Goal: Transaction & Acquisition: Obtain resource

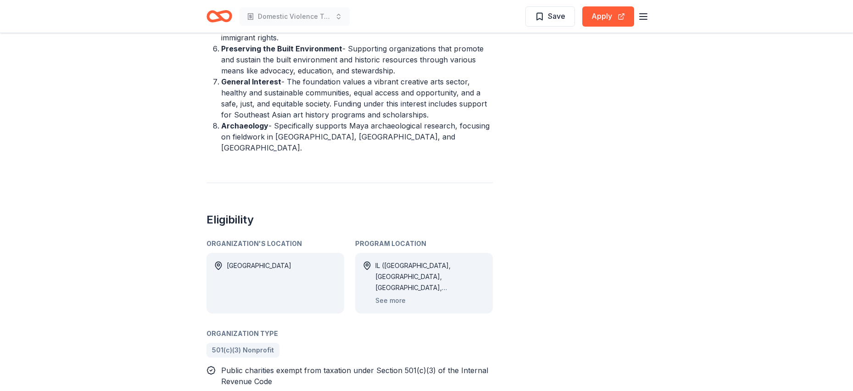
scroll to position [505, 0]
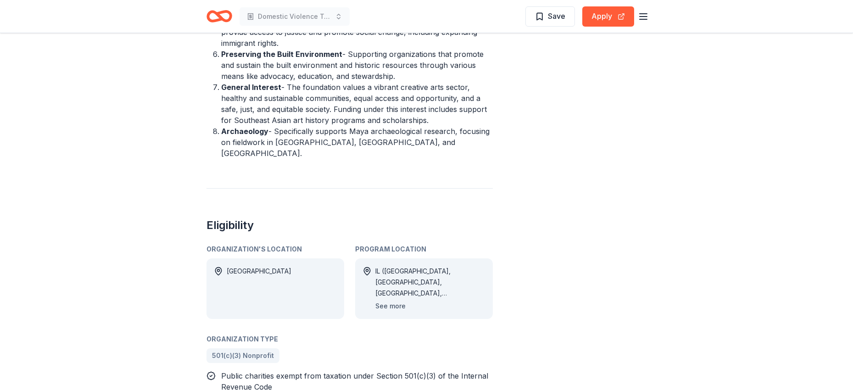
click at [388, 301] on button "See more" at bounding box center [390, 306] width 30 height 11
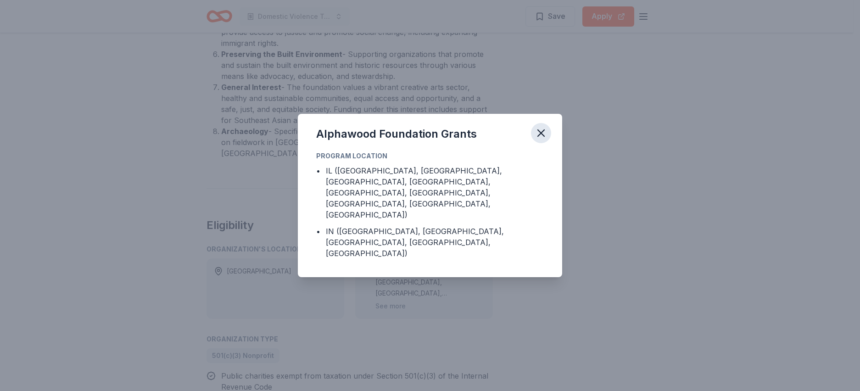
click at [540, 136] on icon "button" at bounding box center [541, 133] width 6 height 6
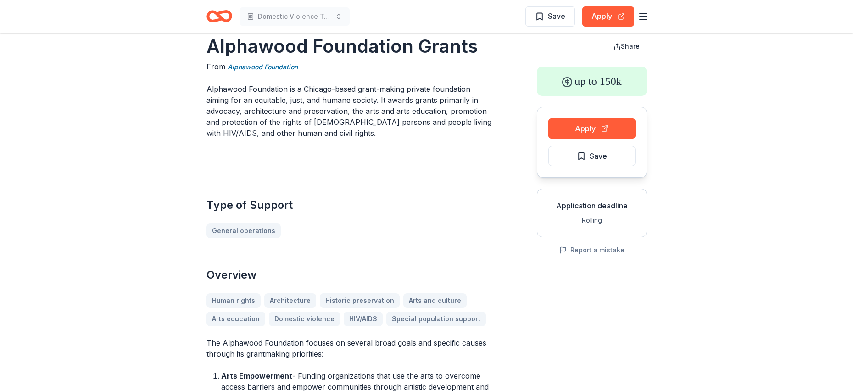
scroll to position [0, 0]
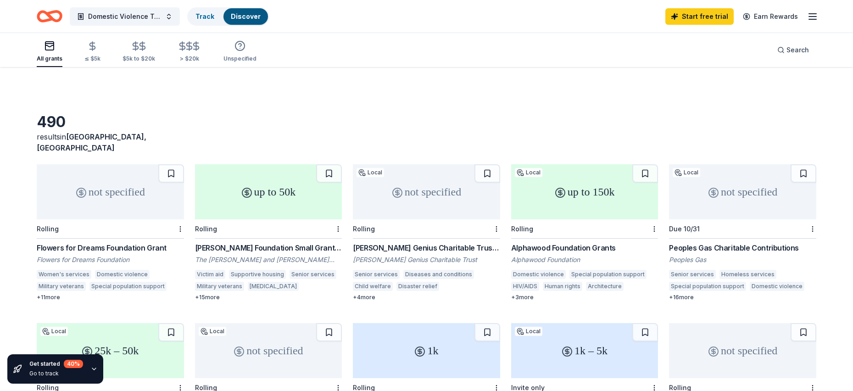
scroll to position [46, 0]
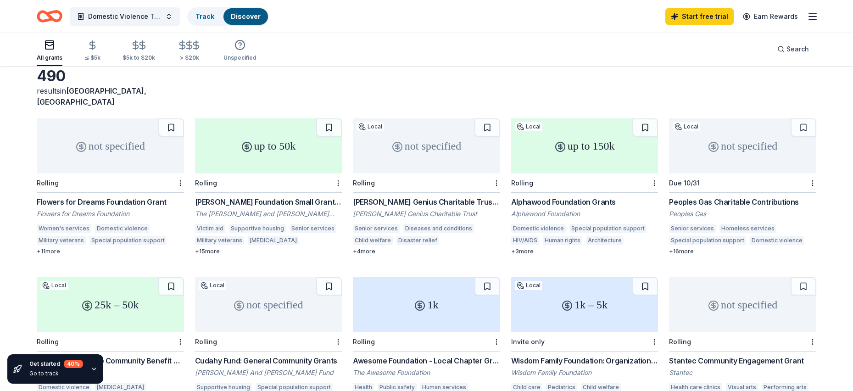
click at [718, 196] on div "Peoples Gas Charitable Contributions" at bounding box center [742, 201] width 147 height 11
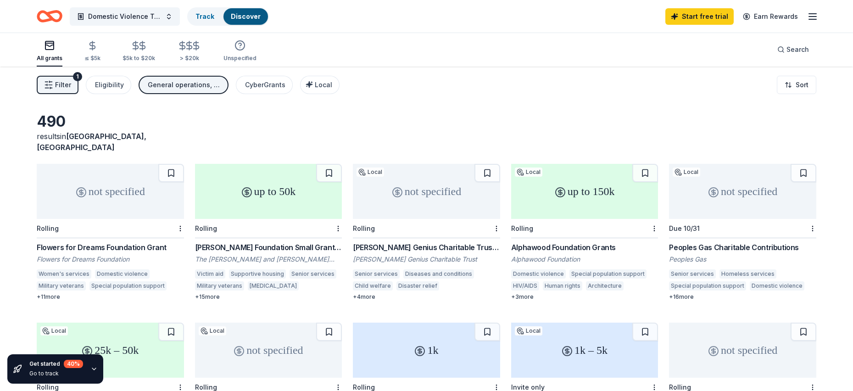
scroll to position [0, 0]
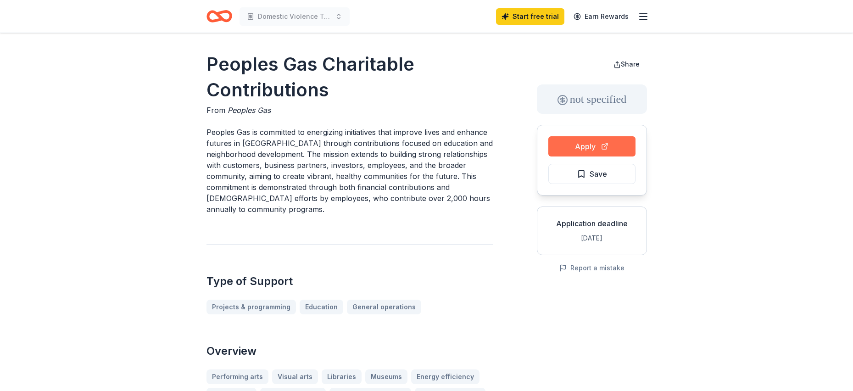
click at [605, 144] on button "Apply" at bounding box center [591, 146] width 87 height 20
